Goal: Obtain resource: Obtain resource

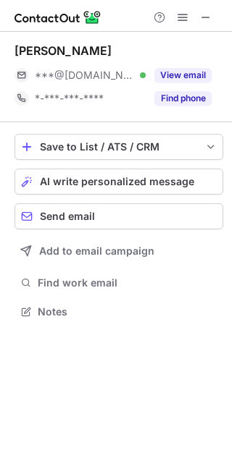
scroll to position [302, 232]
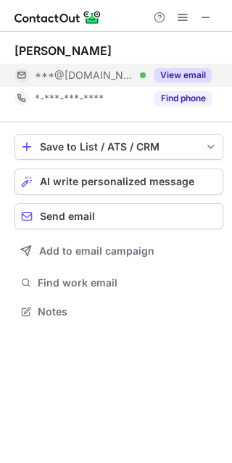
click at [185, 83] on div "View email" at bounding box center [179, 75] width 66 height 23
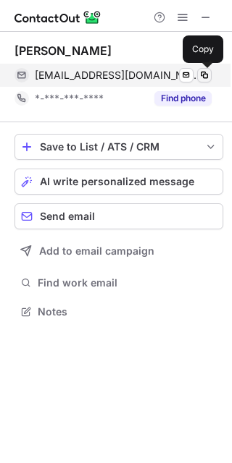
click at [204, 76] on span at bounding box center [204, 76] width 12 height 12
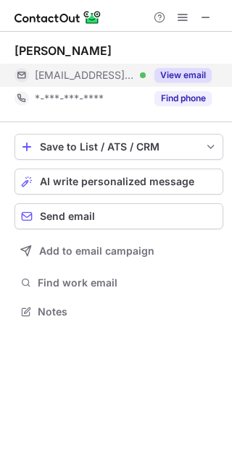
scroll to position [302, 232]
click at [188, 83] on div "View email" at bounding box center [179, 75] width 66 height 23
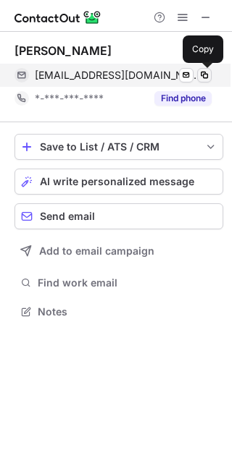
click at [204, 75] on span at bounding box center [204, 76] width 12 height 12
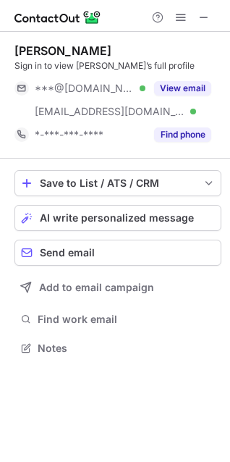
scroll to position [338, 230]
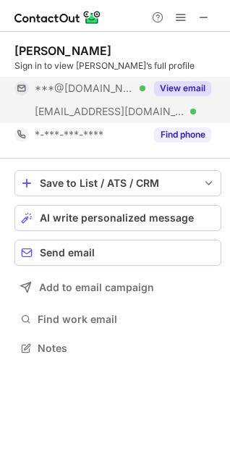
click at [189, 85] on button "View email" at bounding box center [182, 88] width 57 height 14
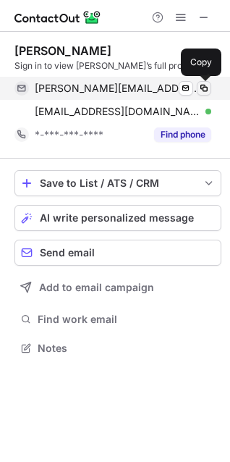
click at [201, 85] on span at bounding box center [204, 89] width 12 height 12
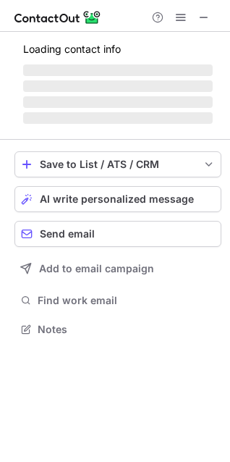
scroll to position [315, 230]
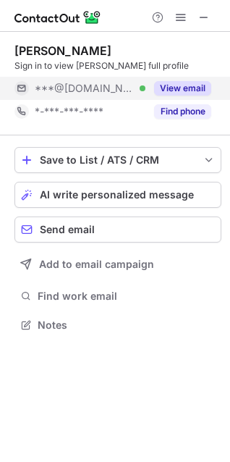
drag, startPoint x: 193, startPoint y: 83, endPoint x: 187, endPoint y: 101, distance: 19.2
click at [193, 83] on button "View email" at bounding box center [182, 88] width 57 height 14
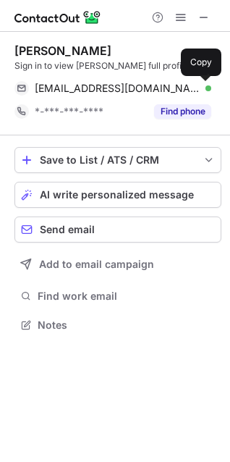
drag, startPoint x: 203, startPoint y: 83, endPoint x: 135, endPoint y: 136, distance: 85.6
click at [203, 84] on span at bounding box center [204, 89] width 12 height 12
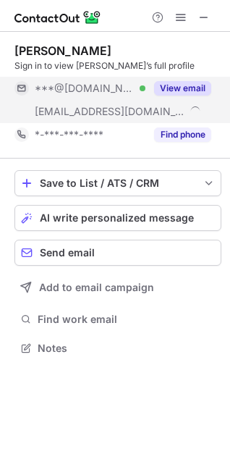
scroll to position [338, 230]
click at [190, 91] on button "View email" at bounding box center [182, 88] width 57 height 14
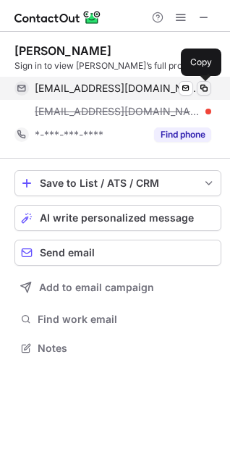
click at [201, 85] on span at bounding box center [204, 89] width 12 height 12
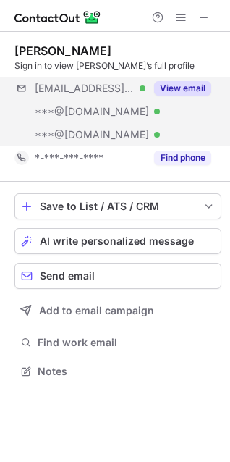
scroll to position [361, 230]
click at [189, 86] on button "View email" at bounding box center [182, 88] width 57 height 14
